Goal: Transaction & Acquisition: Purchase product/service

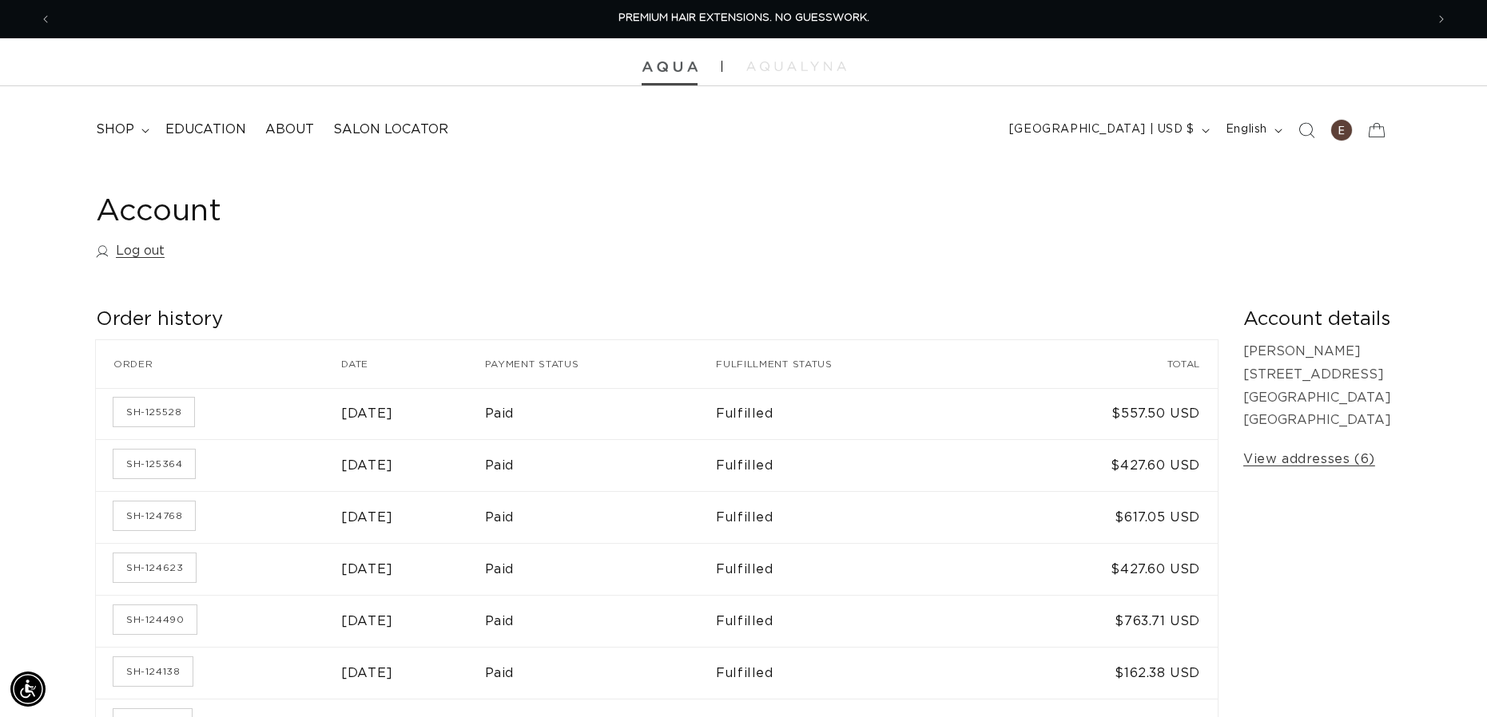
click at [670, 68] on img at bounding box center [670, 67] width 56 height 11
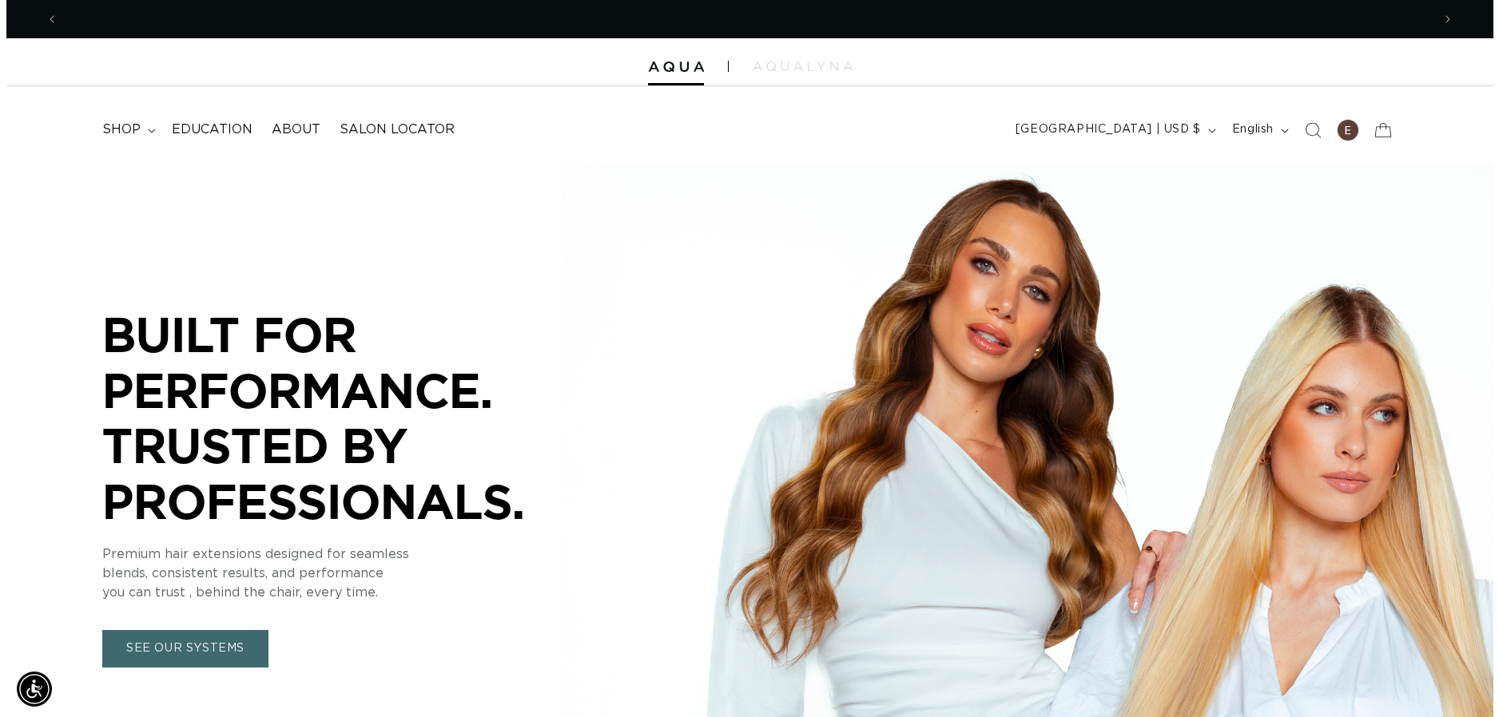
scroll to position [0, 1373]
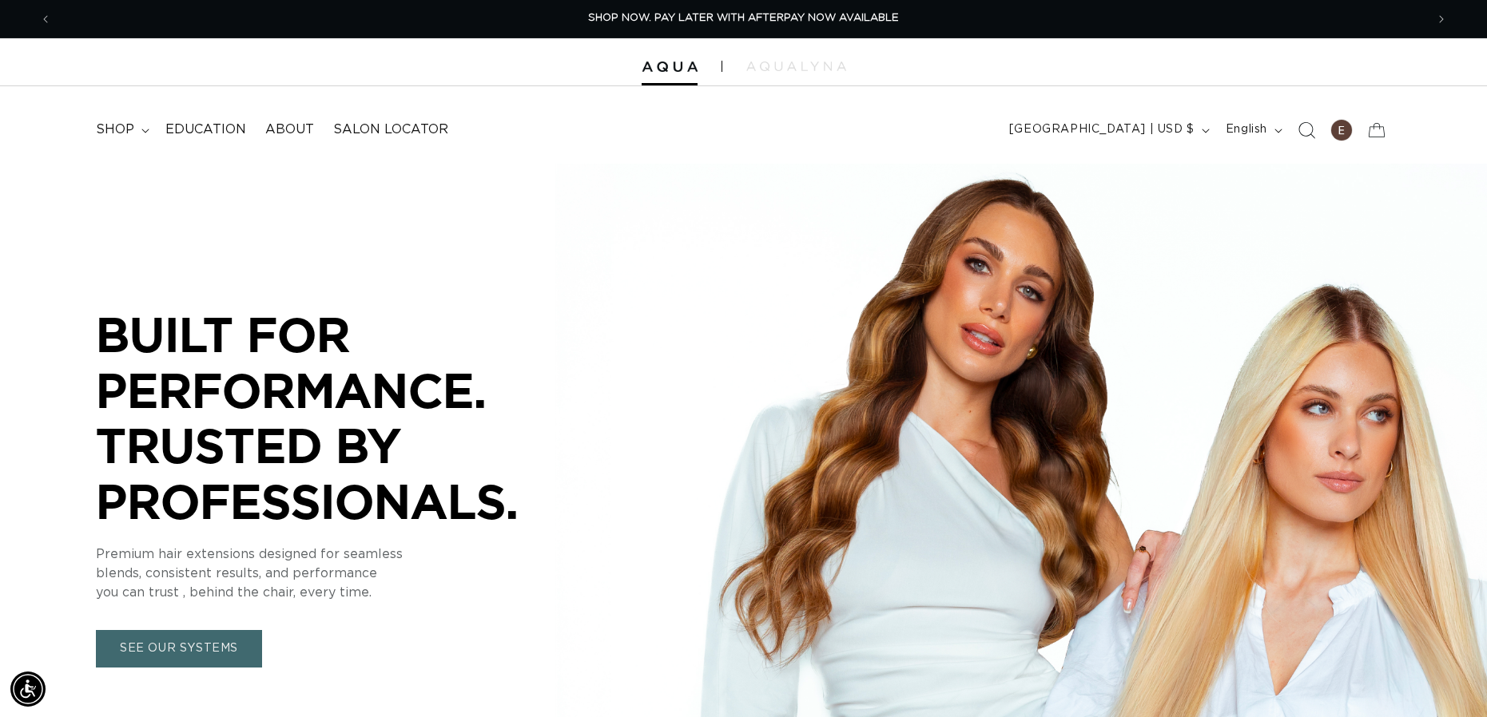
click at [1306, 137] on icon "Search" at bounding box center [1306, 129] width 17 height 17
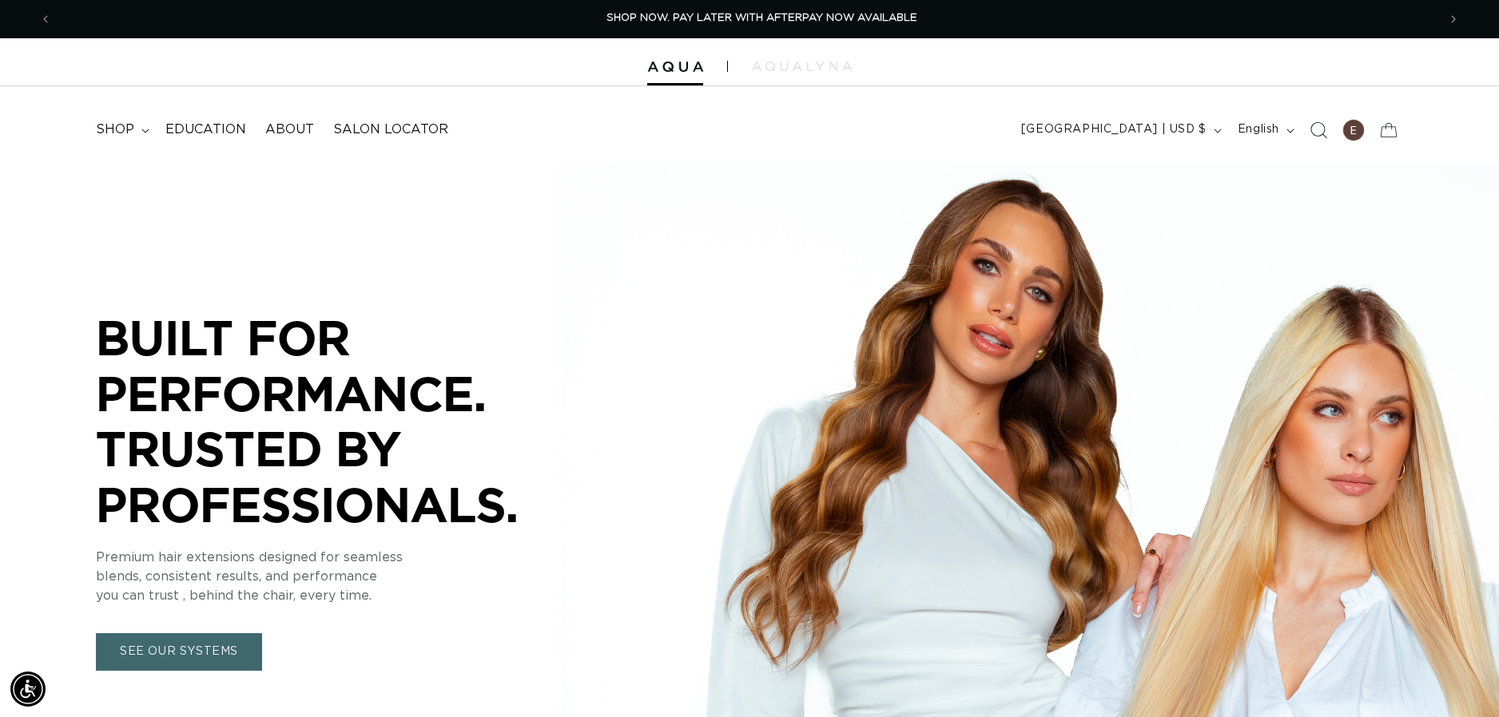
scroll to position [0, 1385]
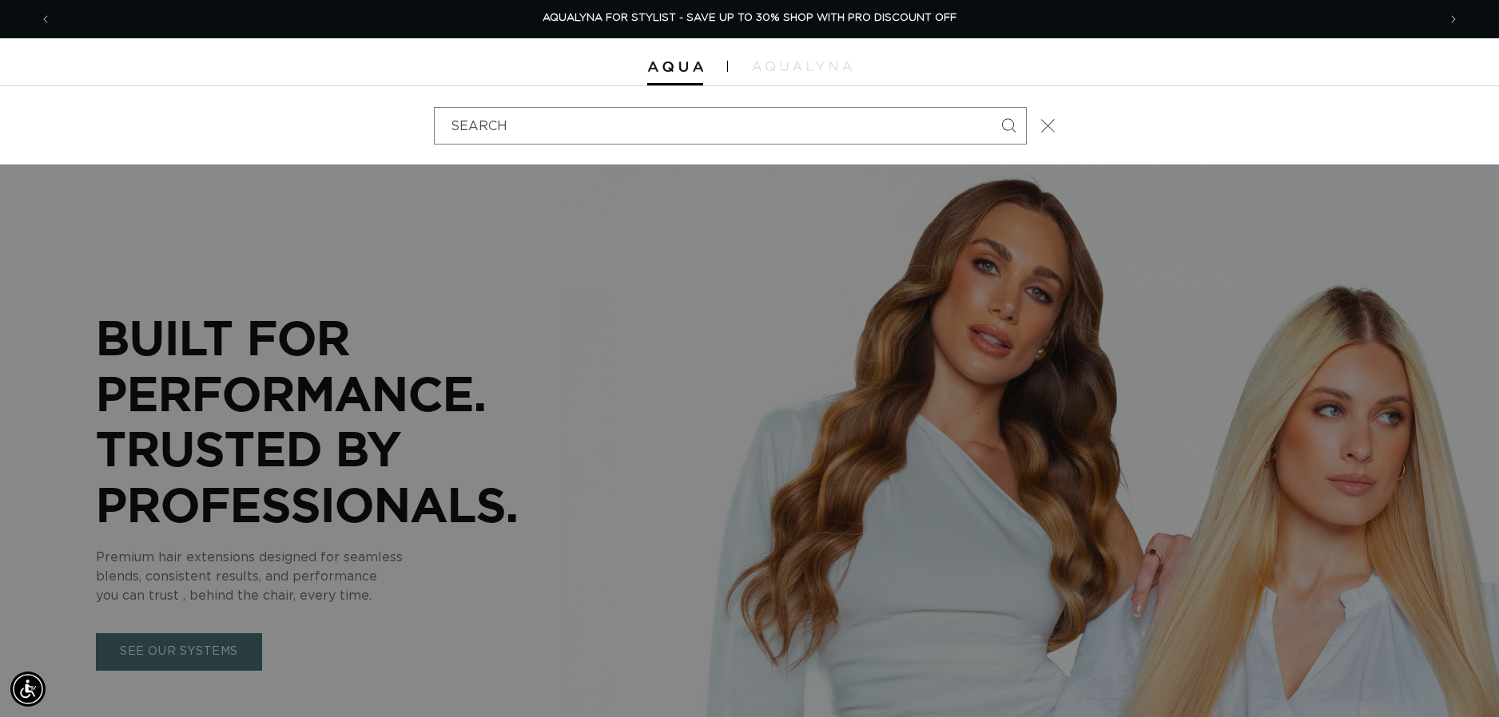
click at [1047, 118] on icon "Close" at bounding box center [1047, 125] width 14 height 14
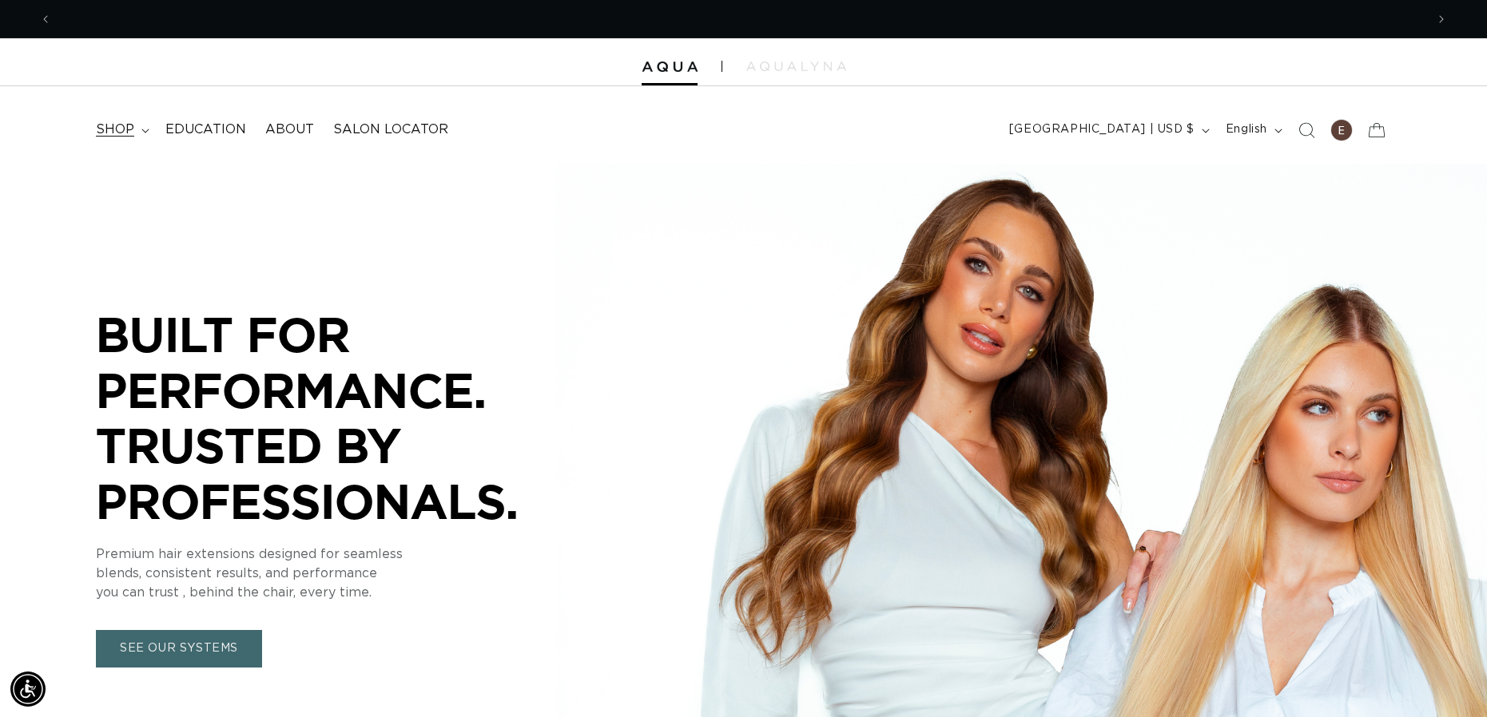
scroll to position [0, 2747]
click at [146, 130] on icon at bounding box center [144, 131] width 7 height 4
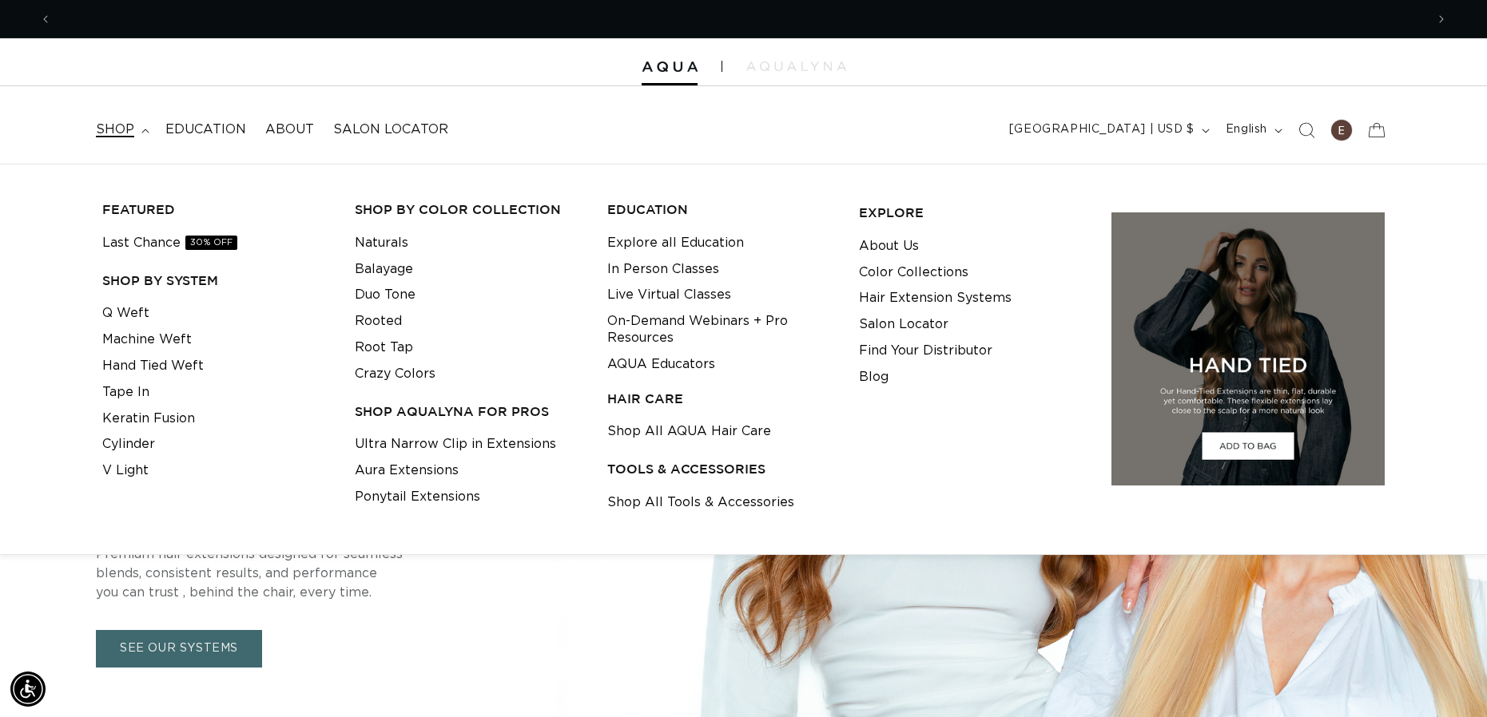
scroll to position [0, 0]
click at [137, 332] on link "Machine Weft" at bounding box center [146, 340] width 89 height 26
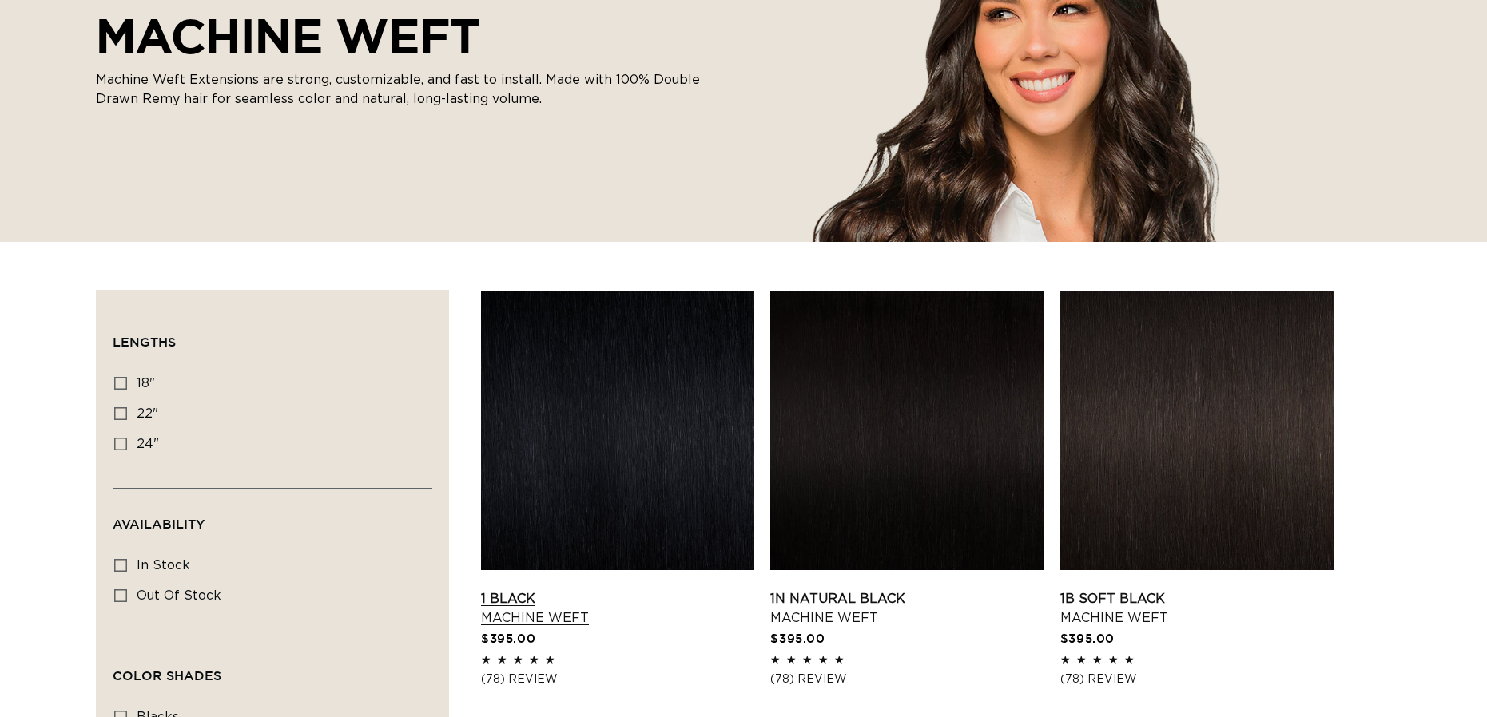
scroll to position [307, 0]
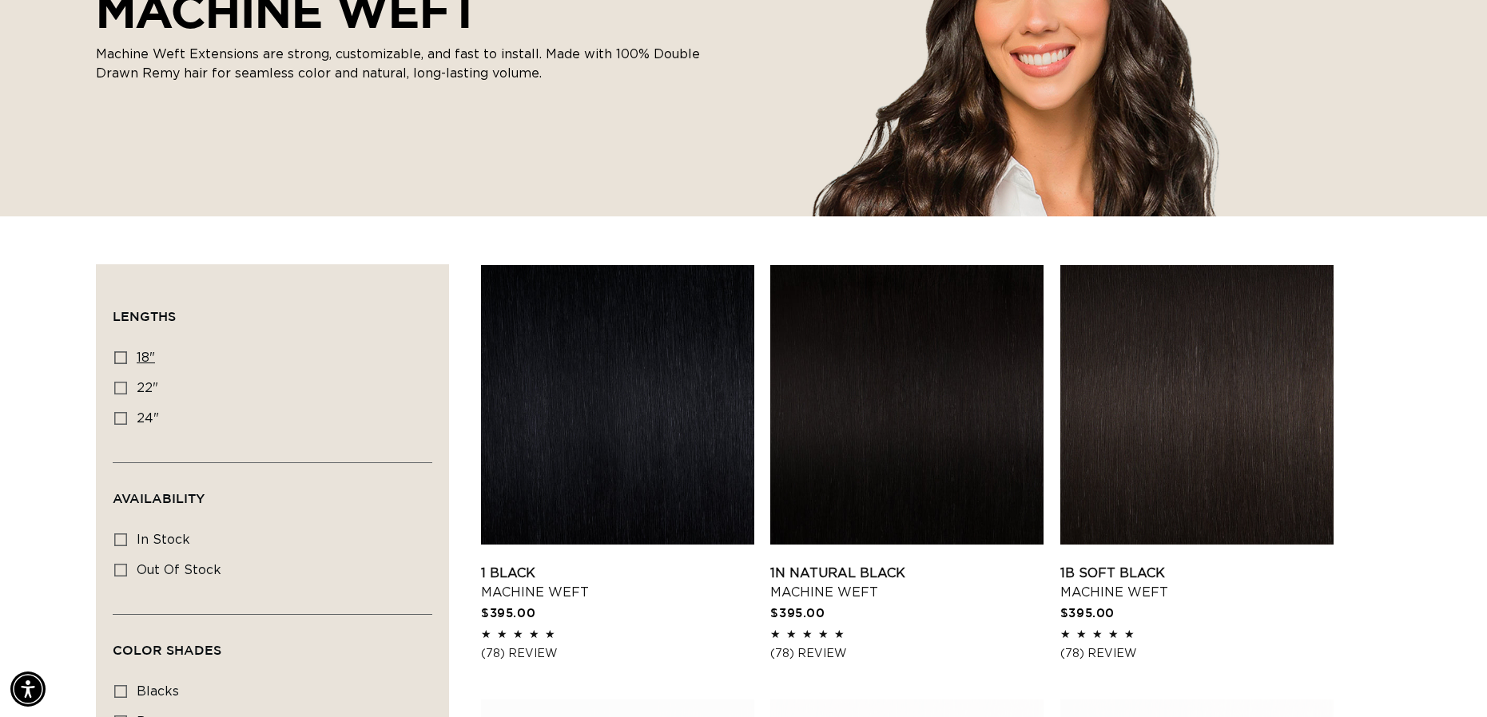
click at [133, 360] on label "18" 18" (41 products)" at bounding box center [267, 359] width 307 height 30
click at [127, 360] on input "18" 18" (41 products)" at bounding box center [120, 358] width 13 height 13
checkbox input "true"
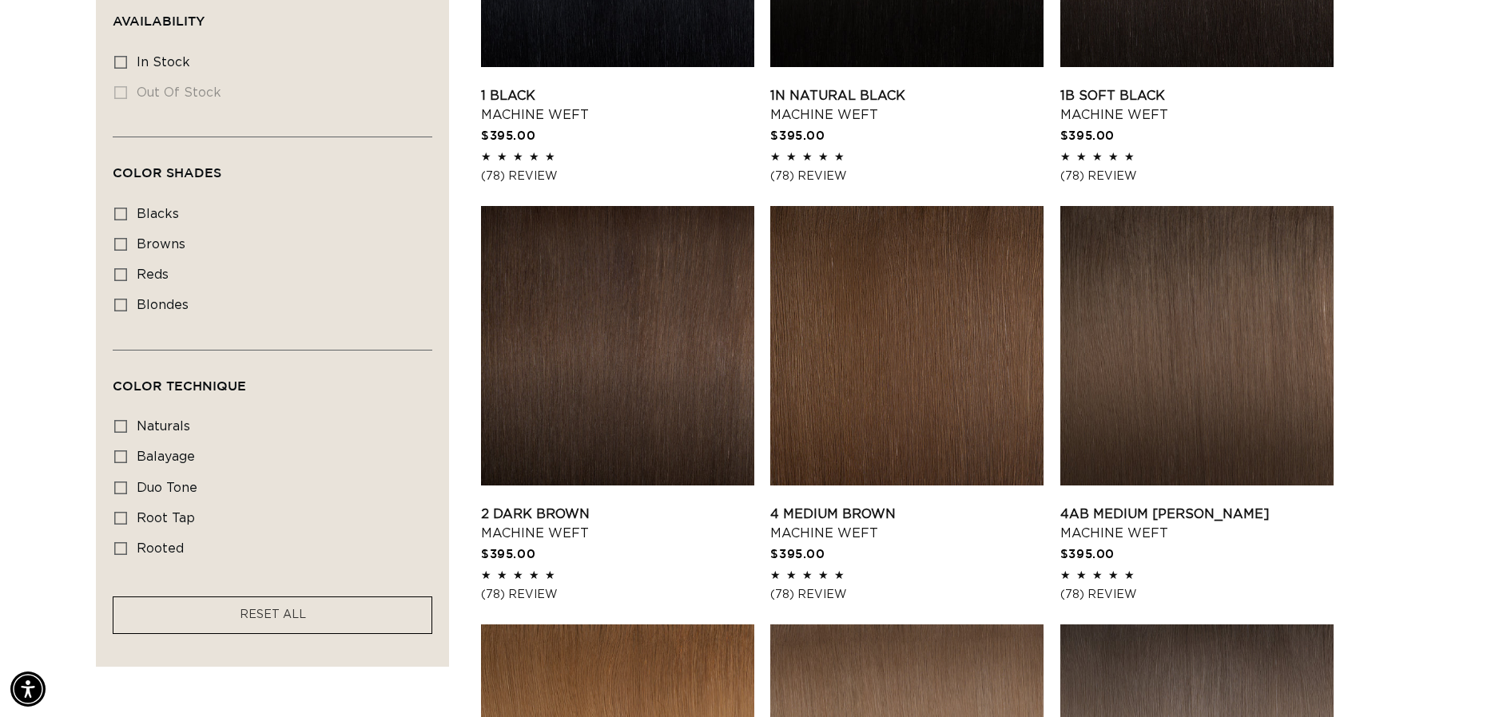
scroll to position [788, 0]
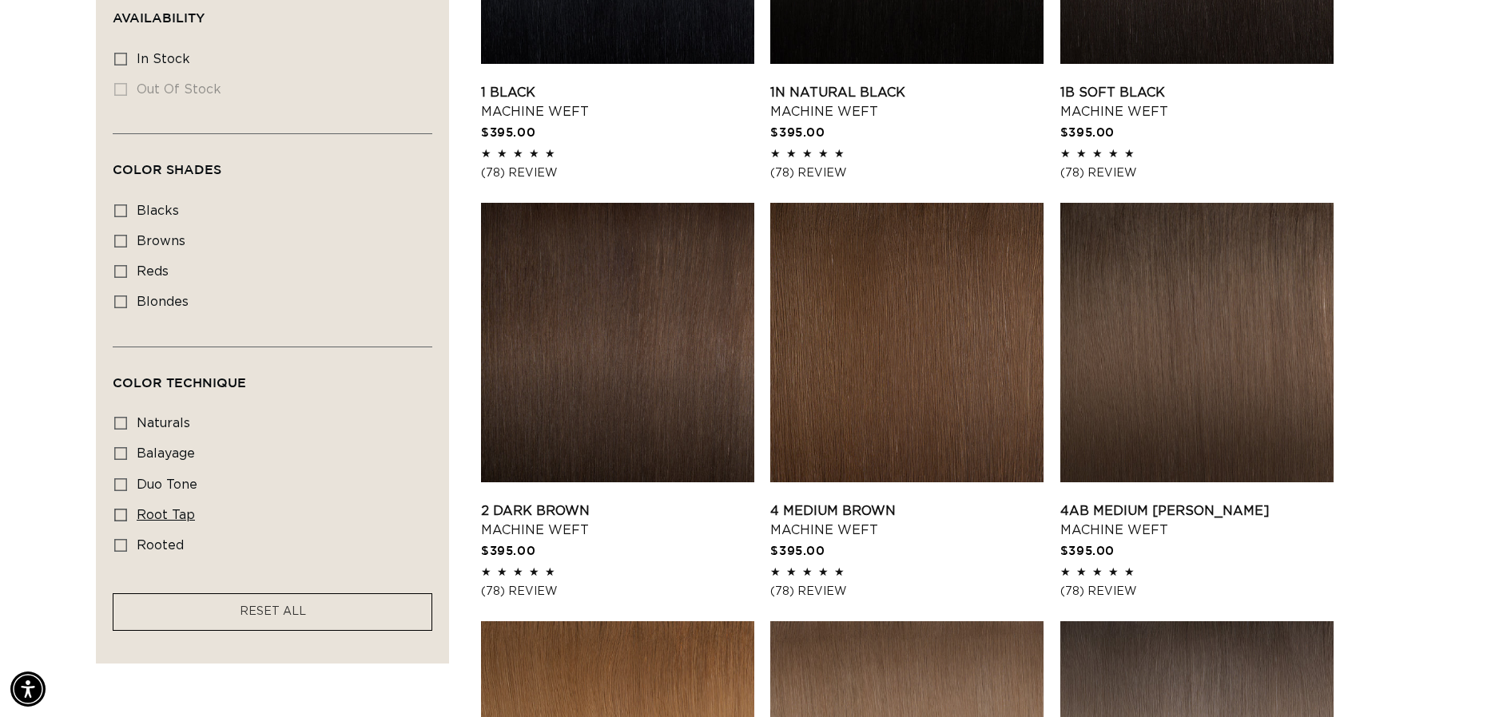
click at [117, 509] on icon at bounding box center [120, 515] width 13 height 13
click at [117, 509] on input "root tap root tap (6 products)" at bounding box center [120, 515] width 13 height 13
checkbox input "true"
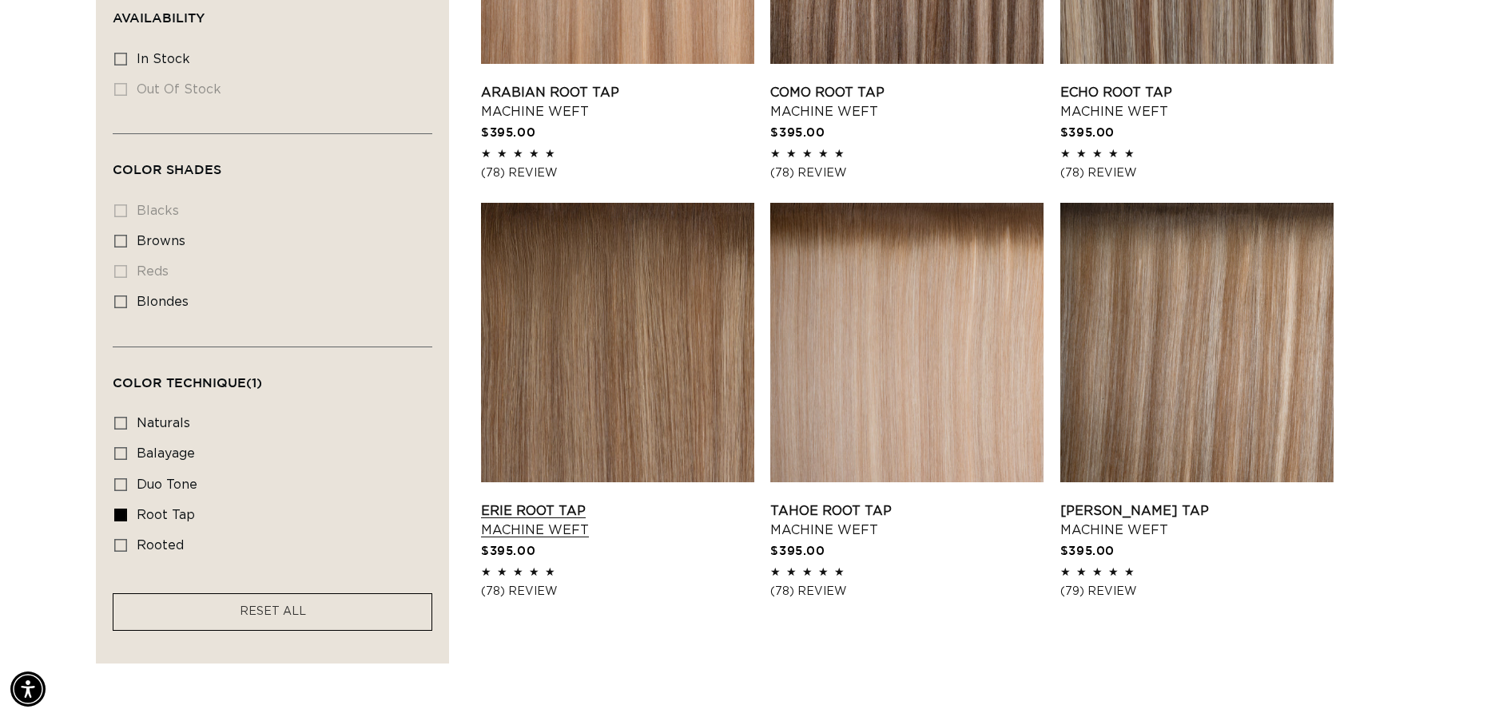
scroll to position [785, 0]
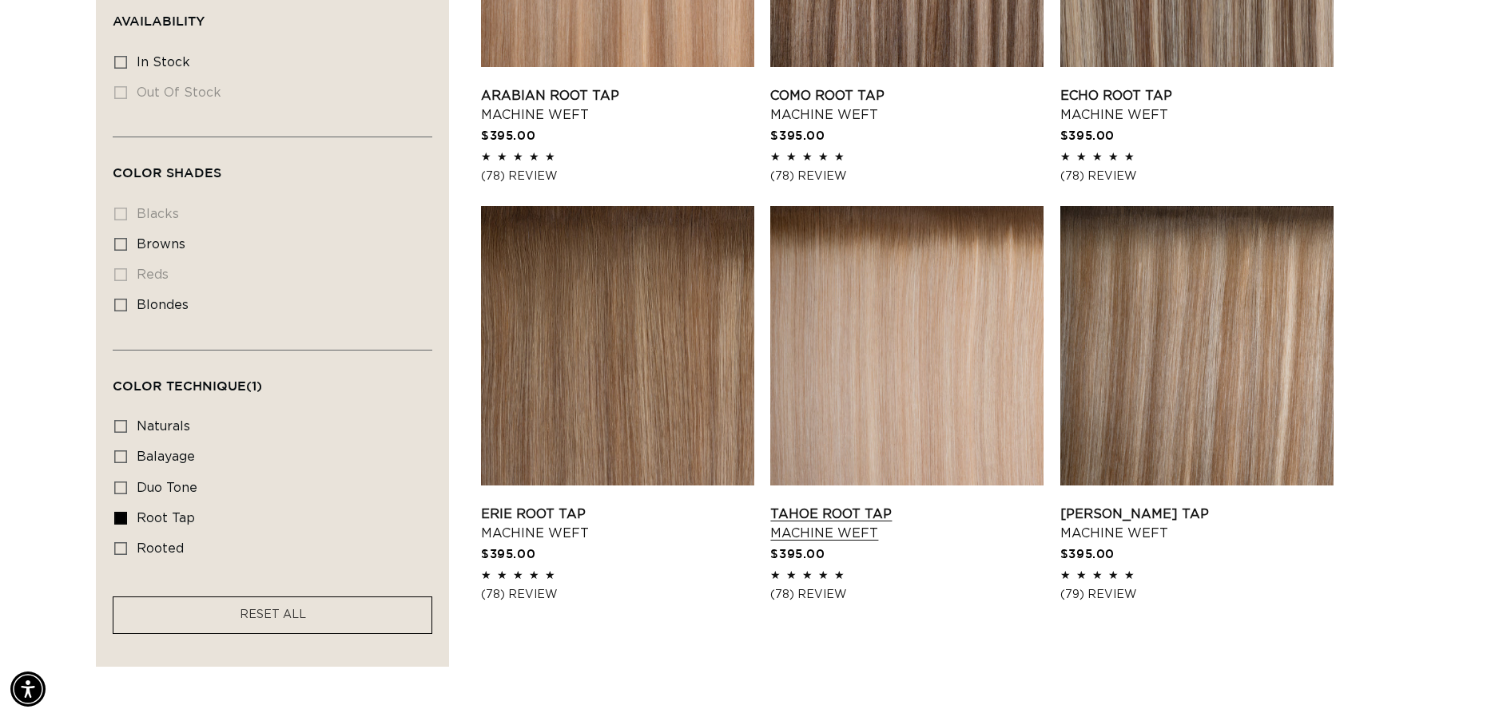
click at [871, 505] on link "Tahoe Root Tap Machine Weft" at bounding box center [906, 524] width 273 height 38
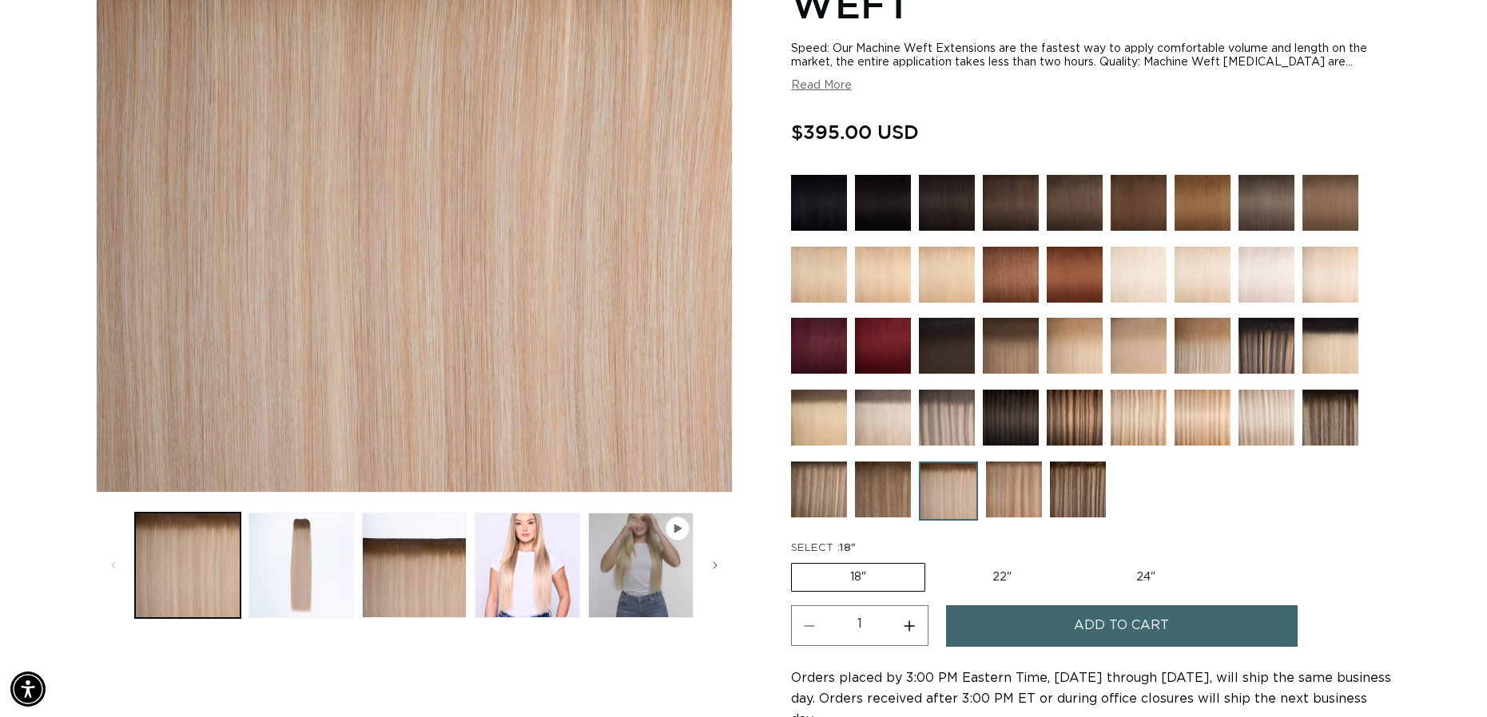
scroll to position [368, 0]
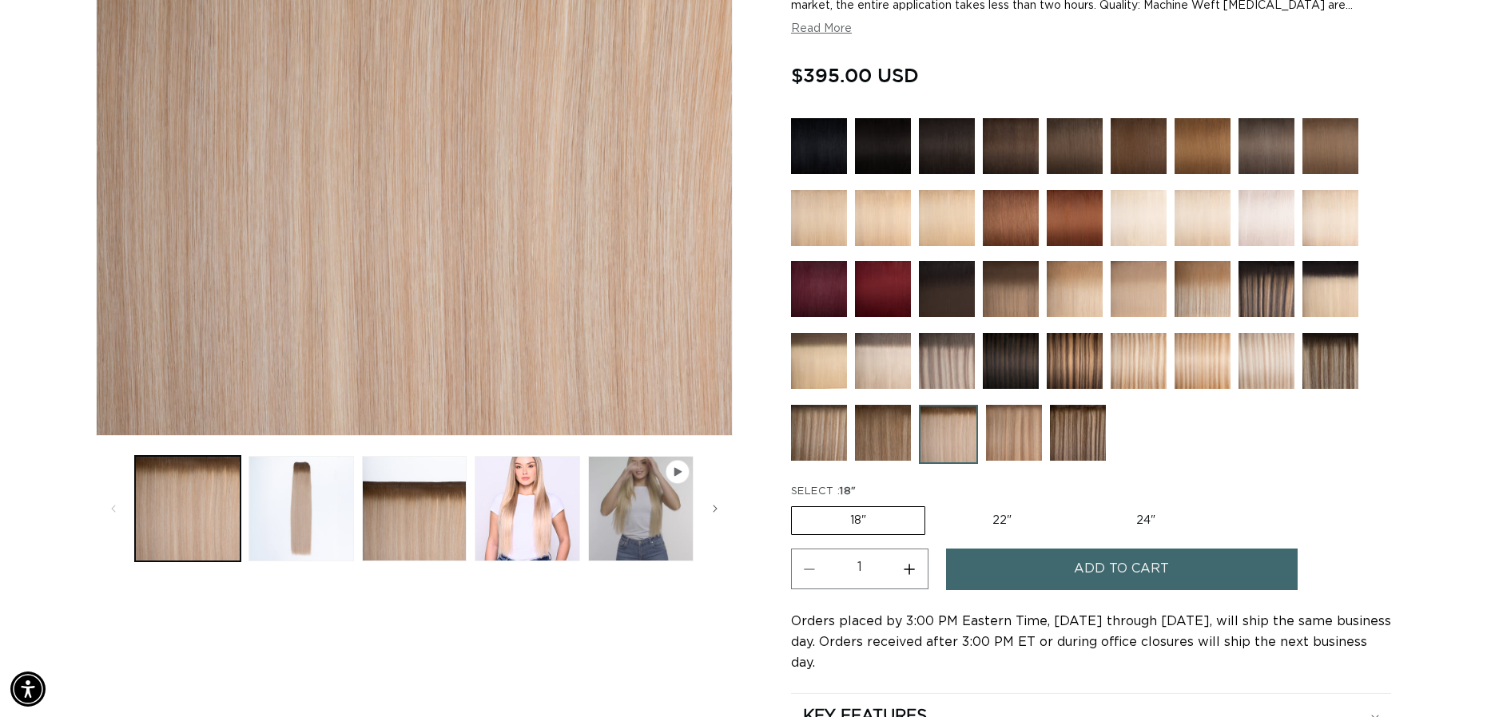
click at [1039, 560] on button "Add to cart" at bounding box center [1122, 569] width 352 height 41
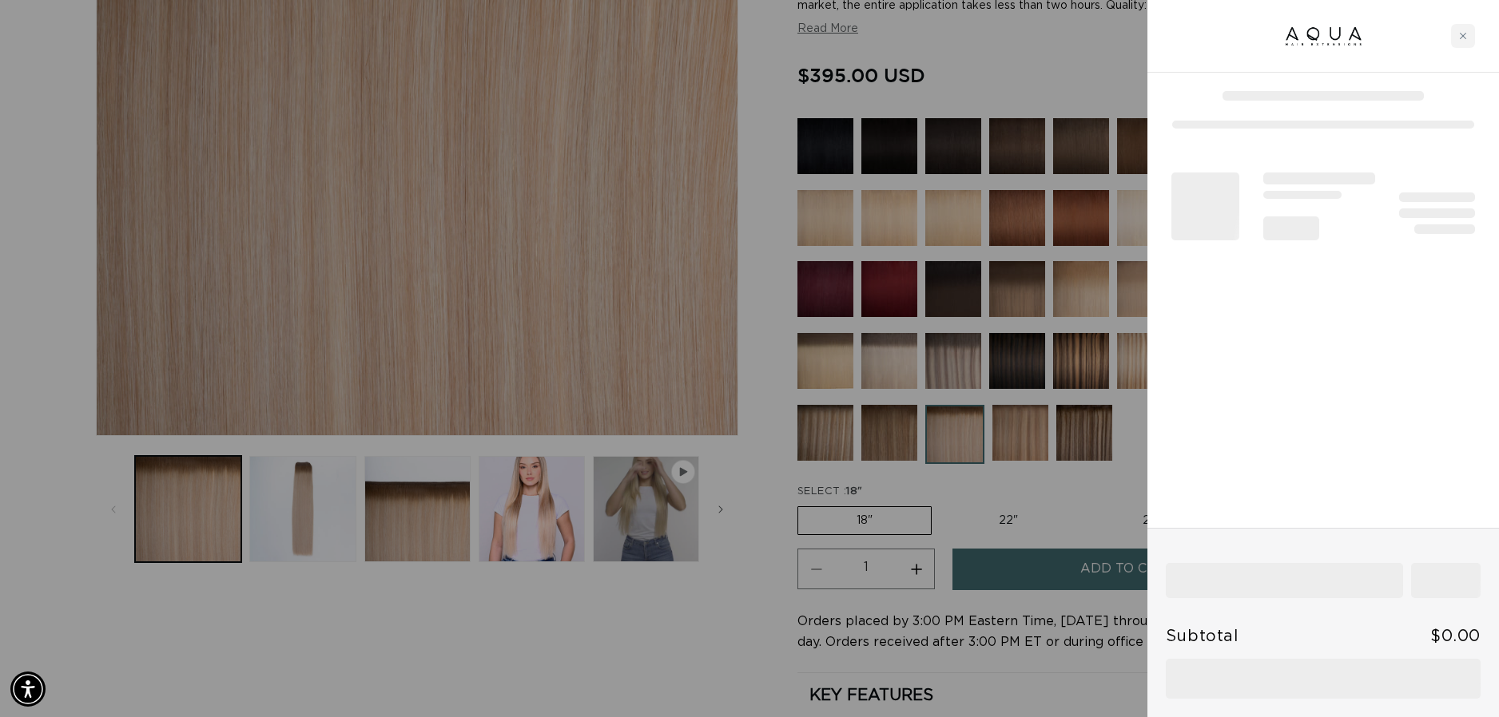
scroll to position [0, 1385]
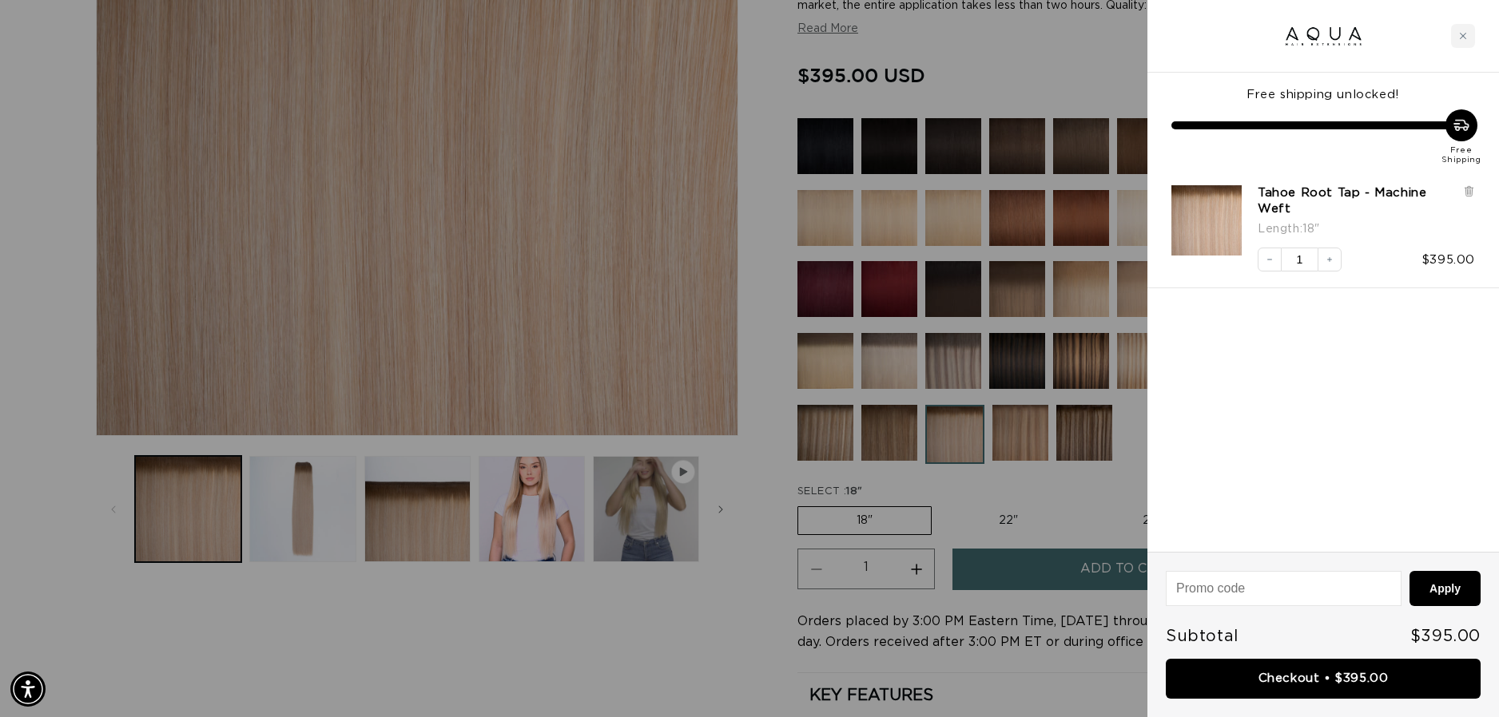
click at [696, 626] on div at bounding box center [749, 358] width 1499 height 717
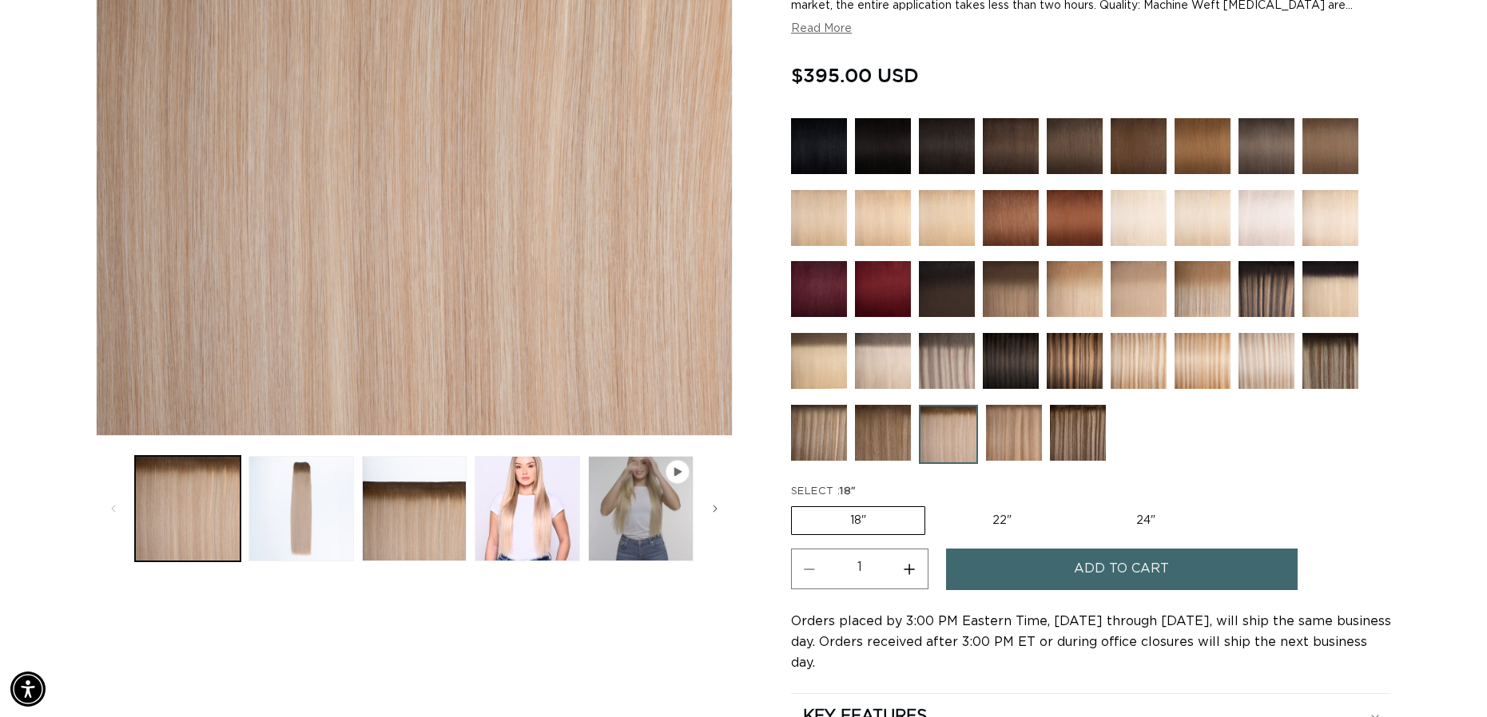
scroll to position [0, 0]
